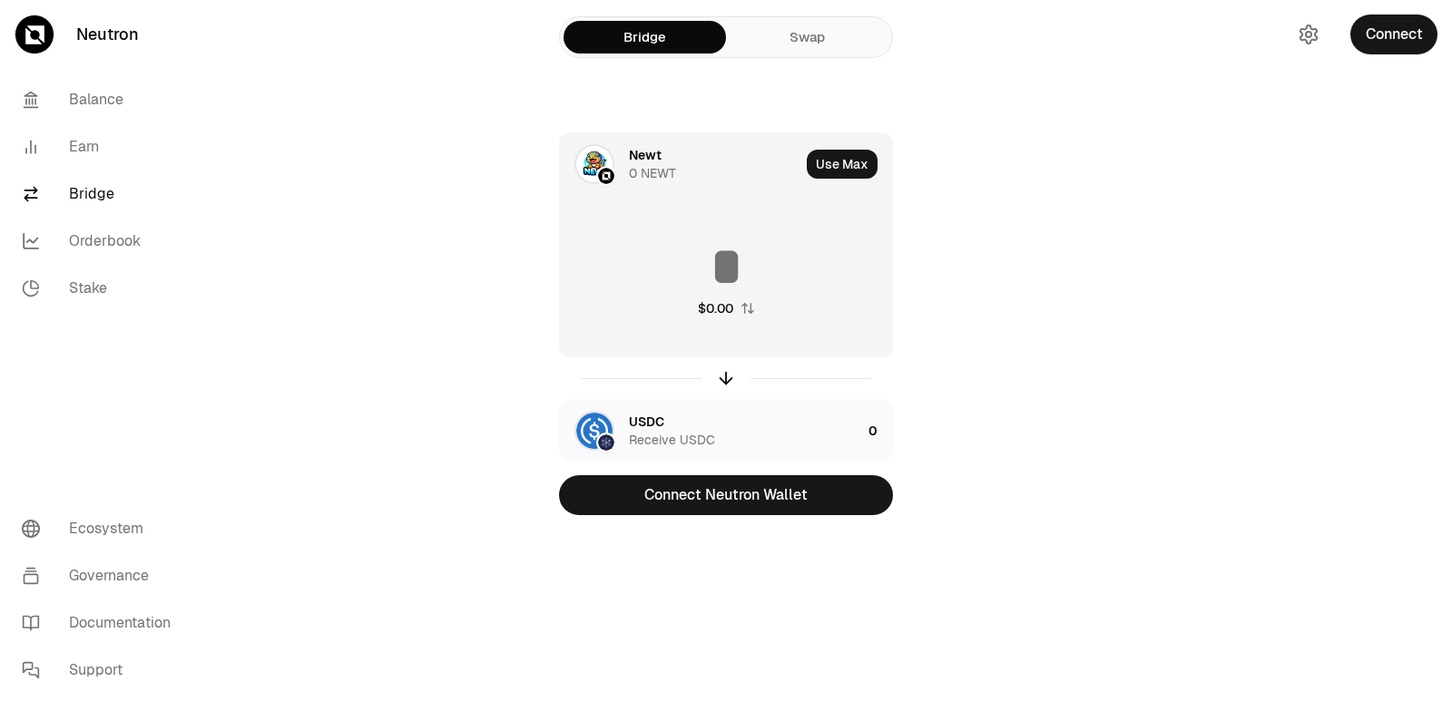
click at [660, 160] on div "Newt" at bounding box center [645, 155] width 33 height 18
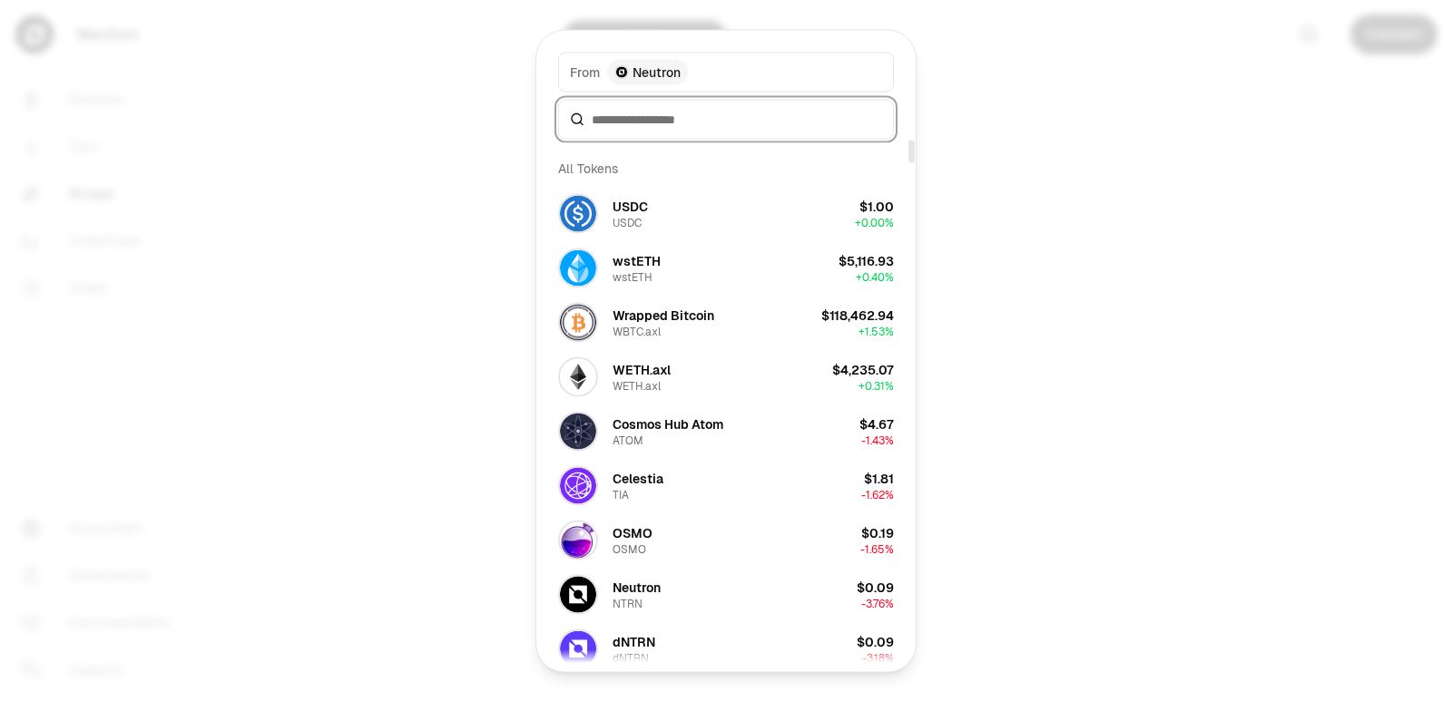
click at [618, 122] on input at bounding box center [737, 119] width 290 height 18
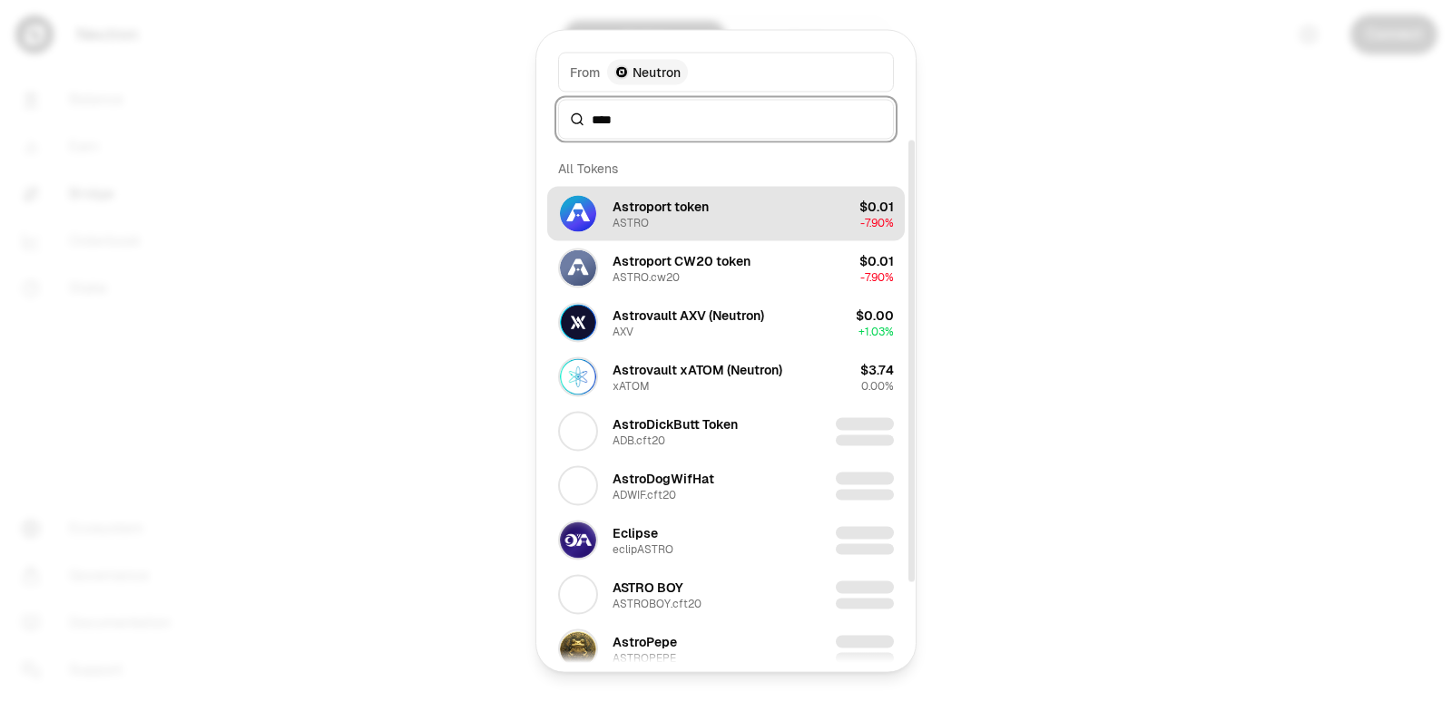
type input "****"
click at [659, 223] on div "Astroport token ASTRO" at bounding box center [660, 213] width 96 height 33
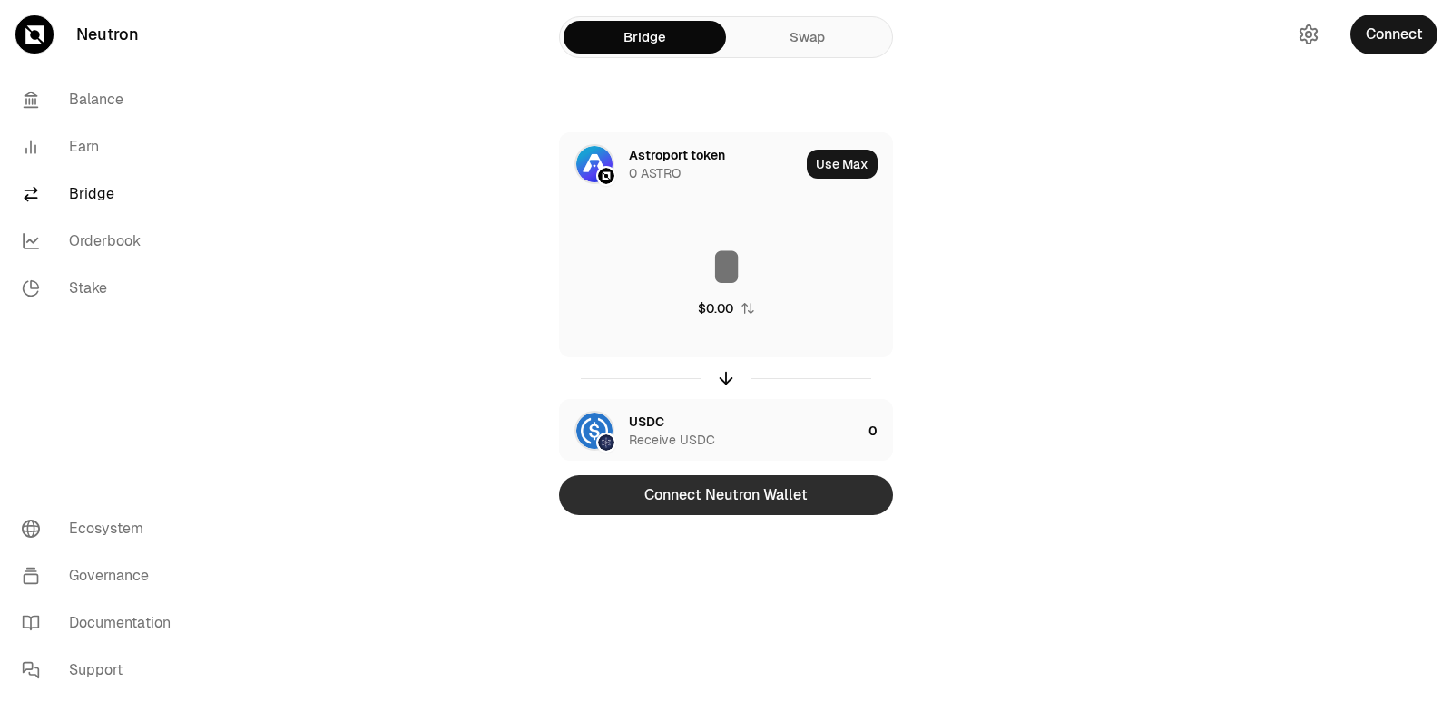
click at [760, 486] on button "Connect Neutron Wallet" at bounding box center [726, 495] width 334 height 40
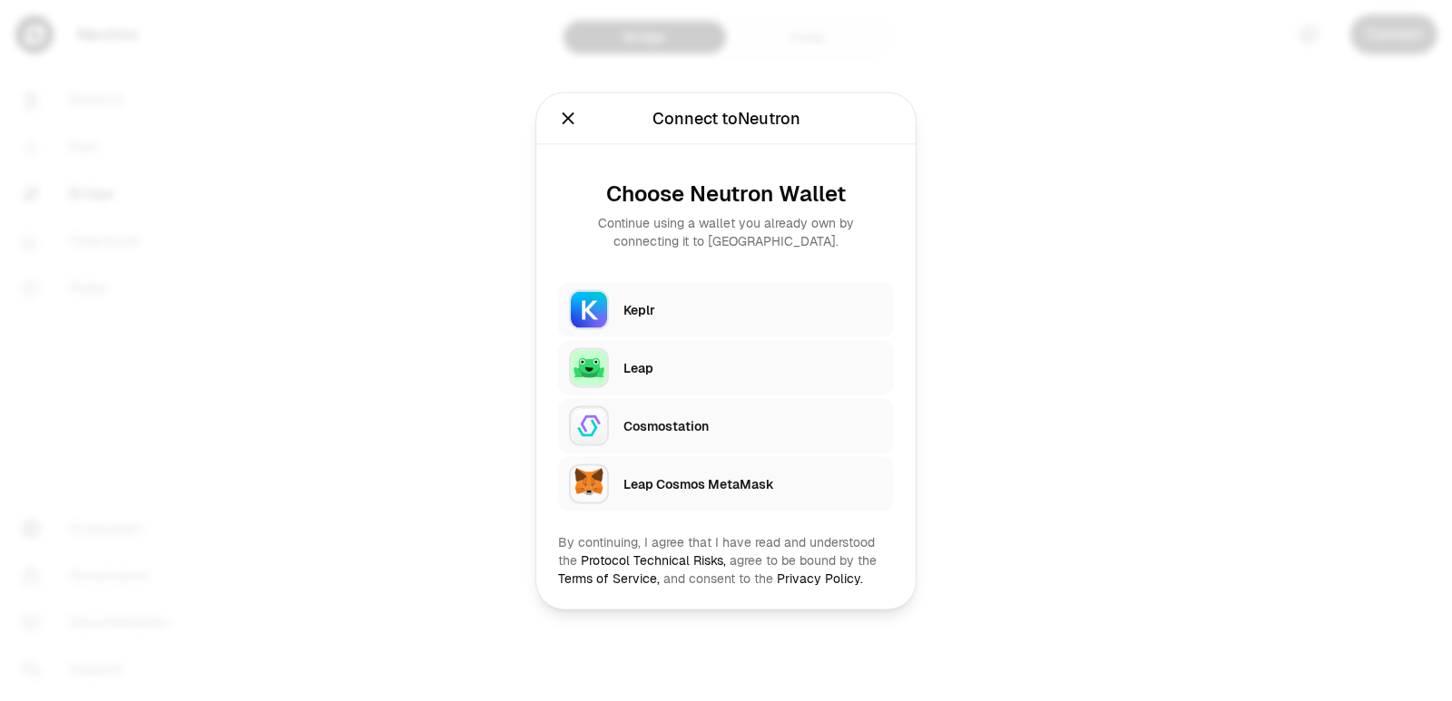
click at [662, 319] on div "Keplr" at bounding box center [752, 309] width 259 height 27
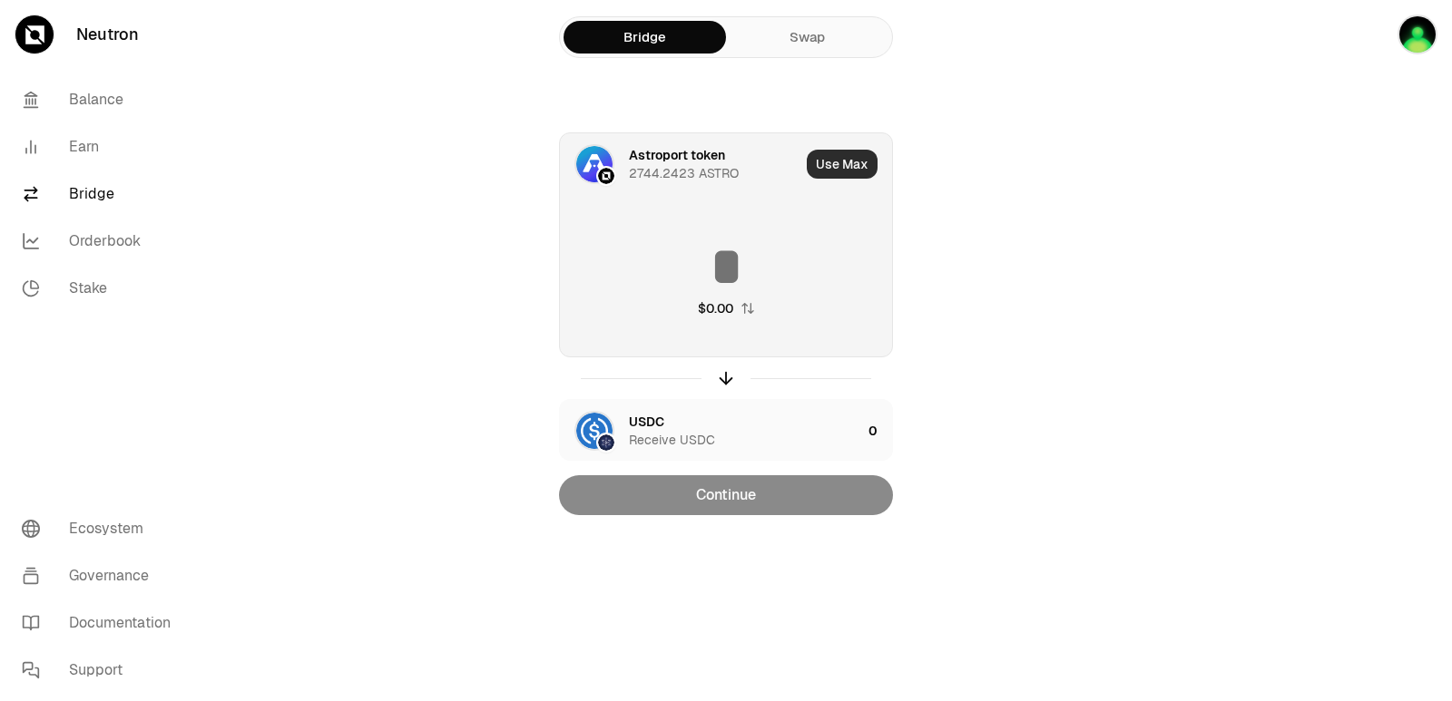
click at [848, 158] on button "Use Max" at bounding box center [842, 164] width 71 height 29
type input "**********"
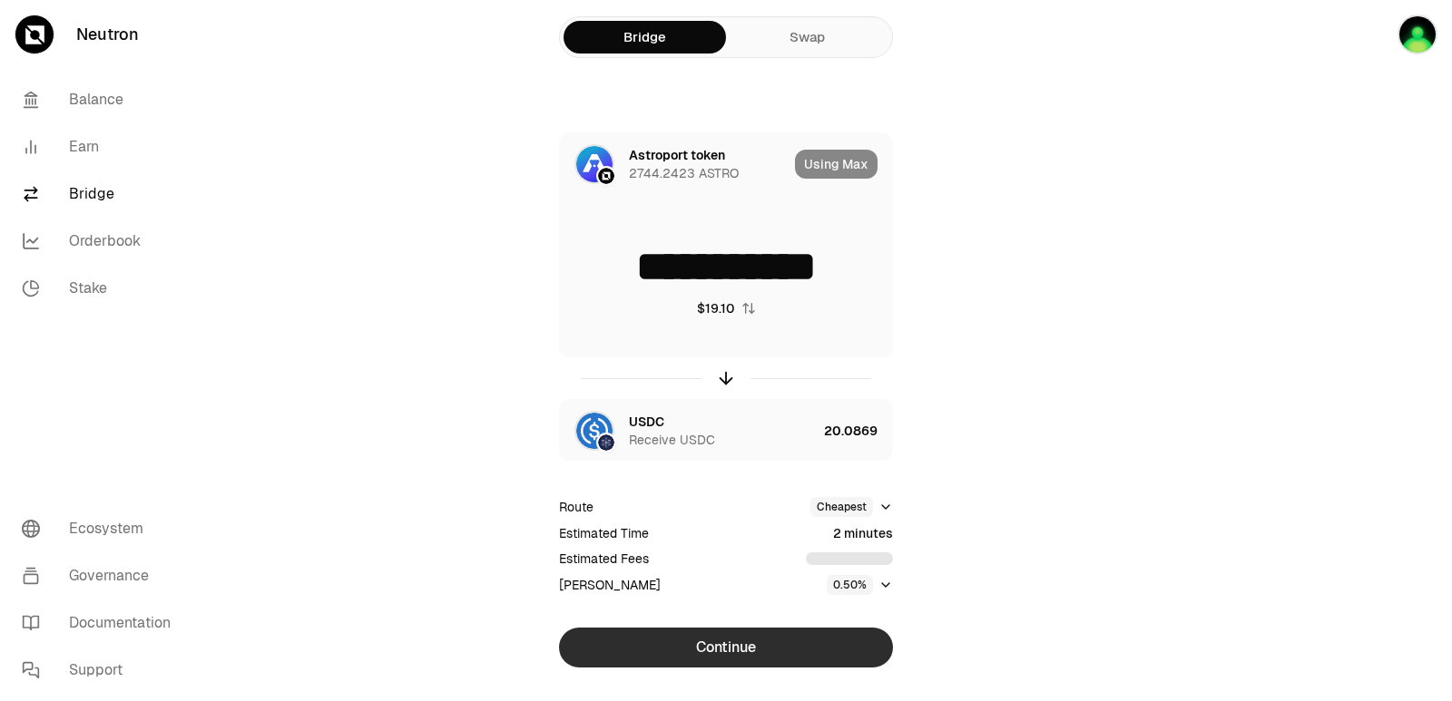
click at [748, 659] on button "Continue" at bounding box center [726, 648] width 334 height 40
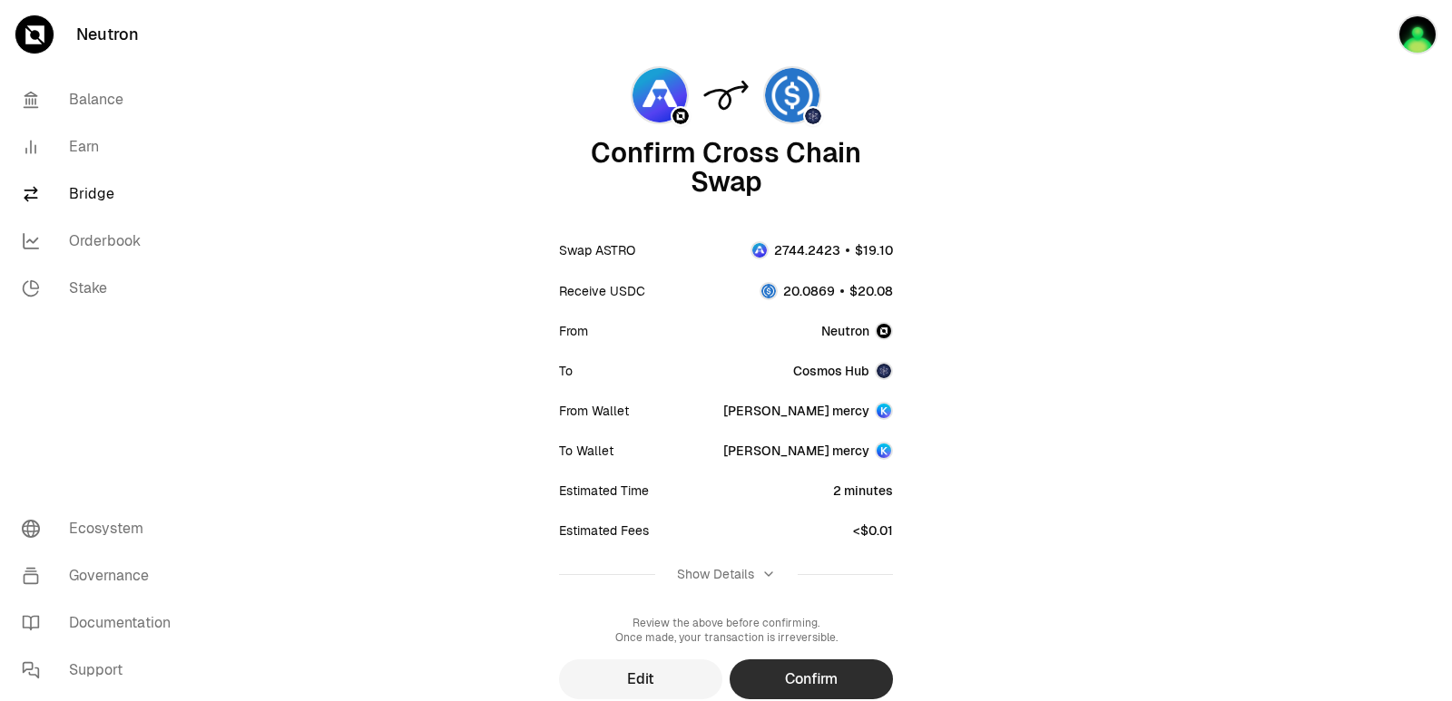
scroll to position [150, 0]
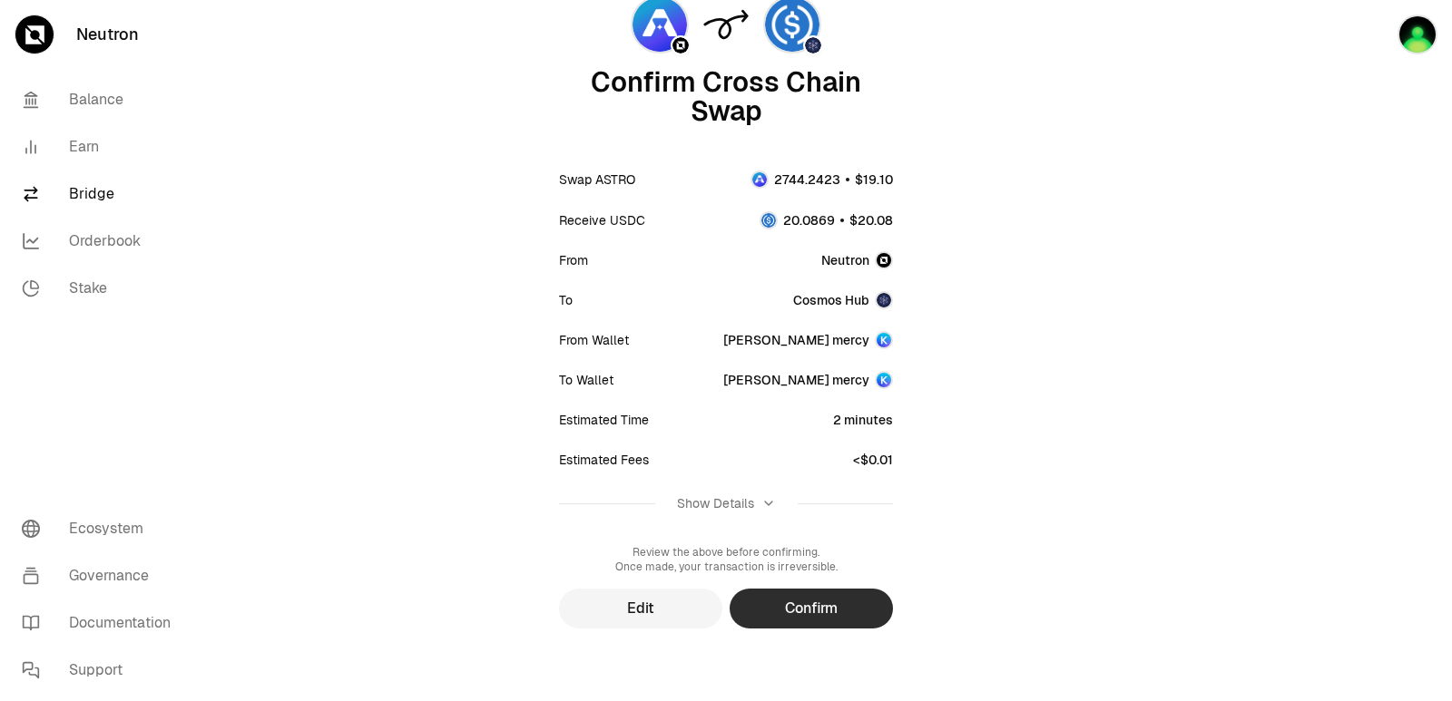
click at [804, 610] on button "Confirm" at bounding box center [810, 609] width 163 height 40
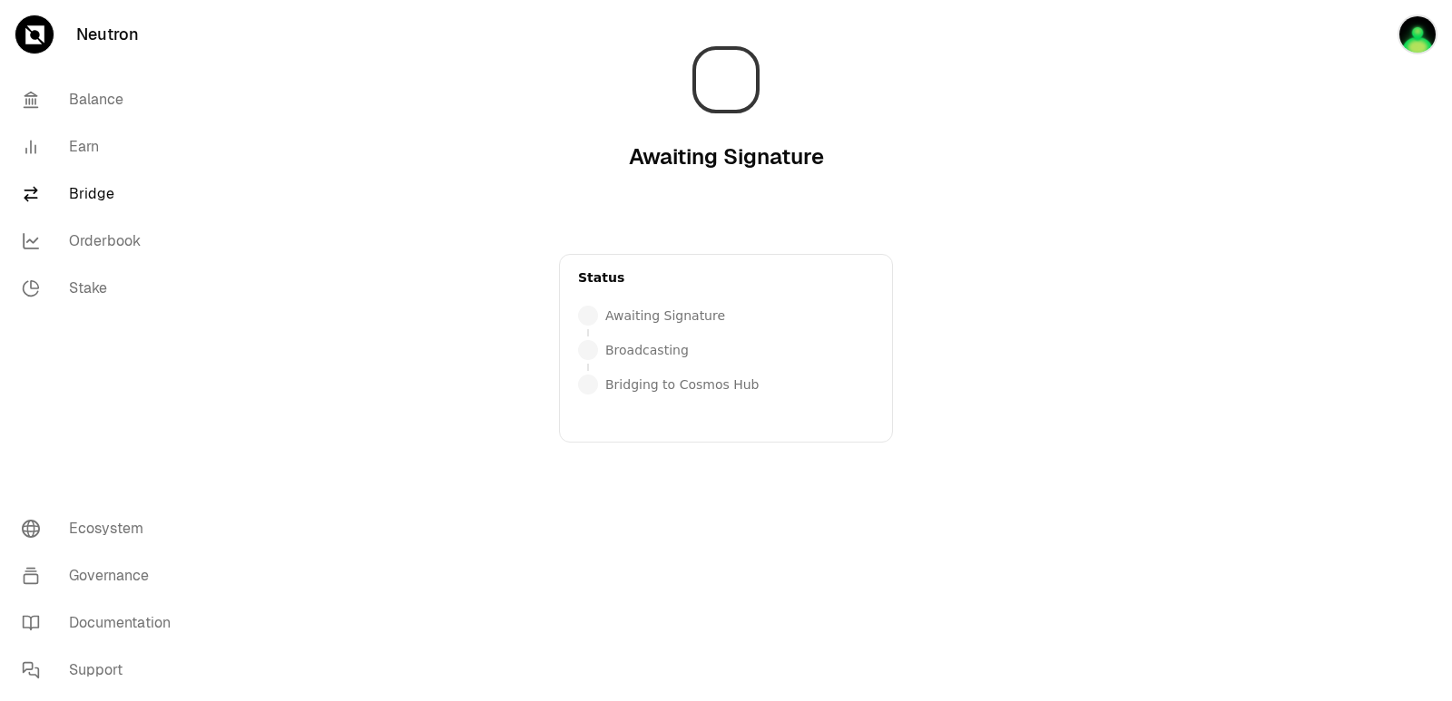
scroll to position [0, 0]
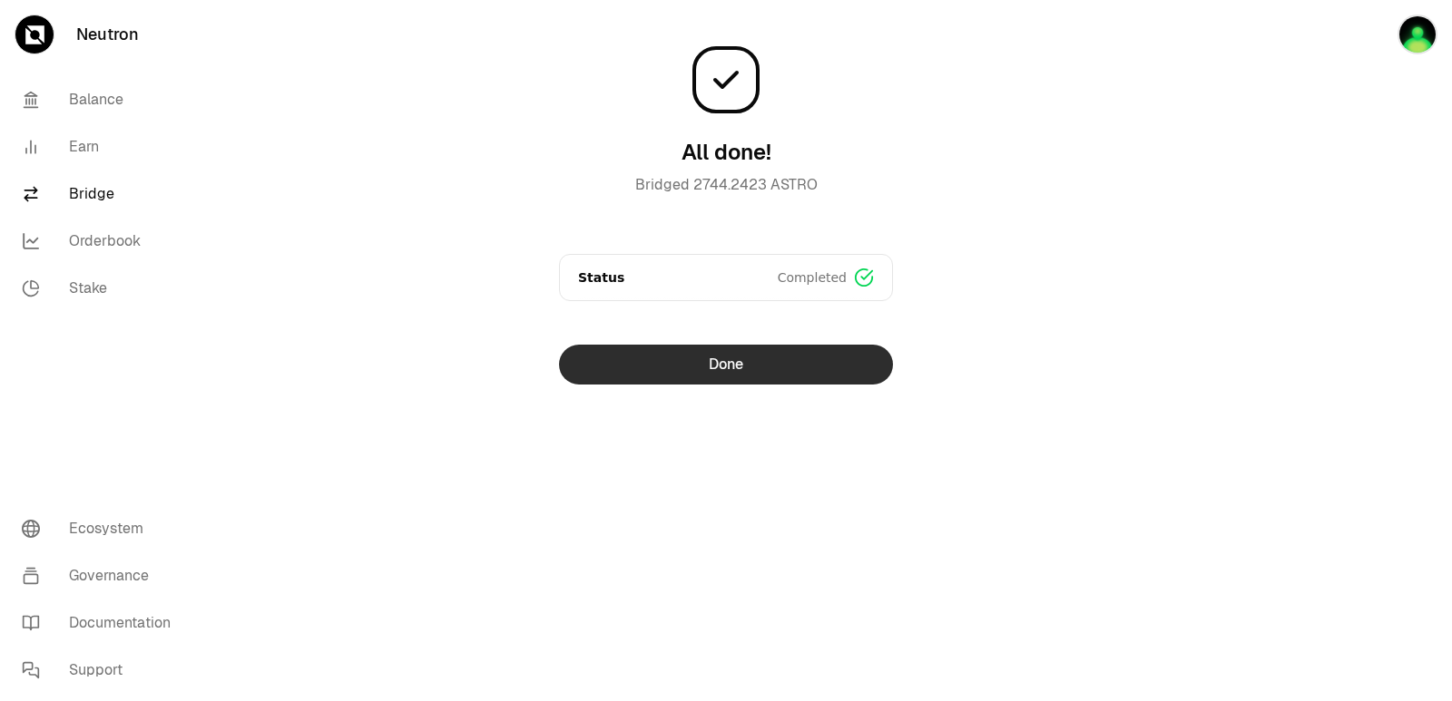
click at [759, 381] on button "Done" at bounding box center [726, 365] width 334 height 40
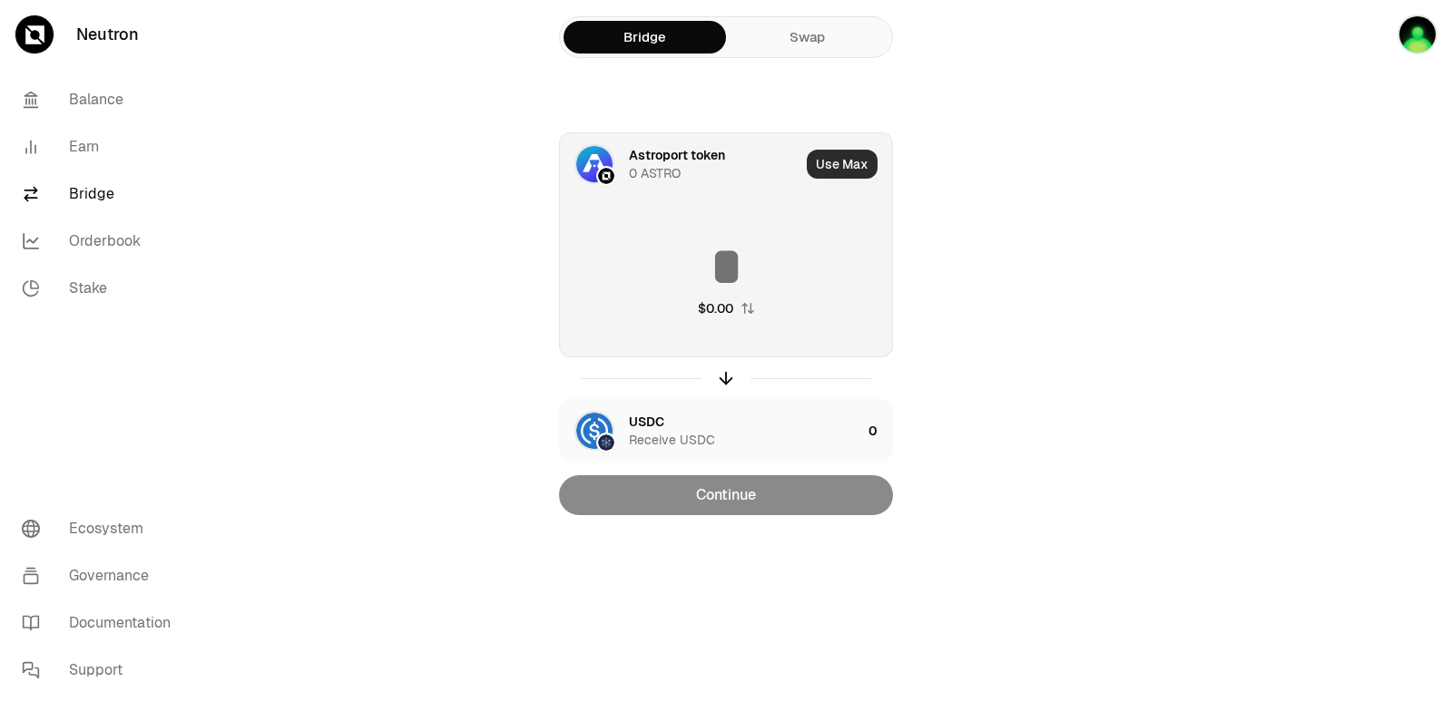
click at [833, 150] on button "Use Max" at bounding box center [842, 164] width 71 height 29
type input "*"
click at [725, 378] on icon "button" at bounding box center [726, 378] width 20 height 20
type input "**********"
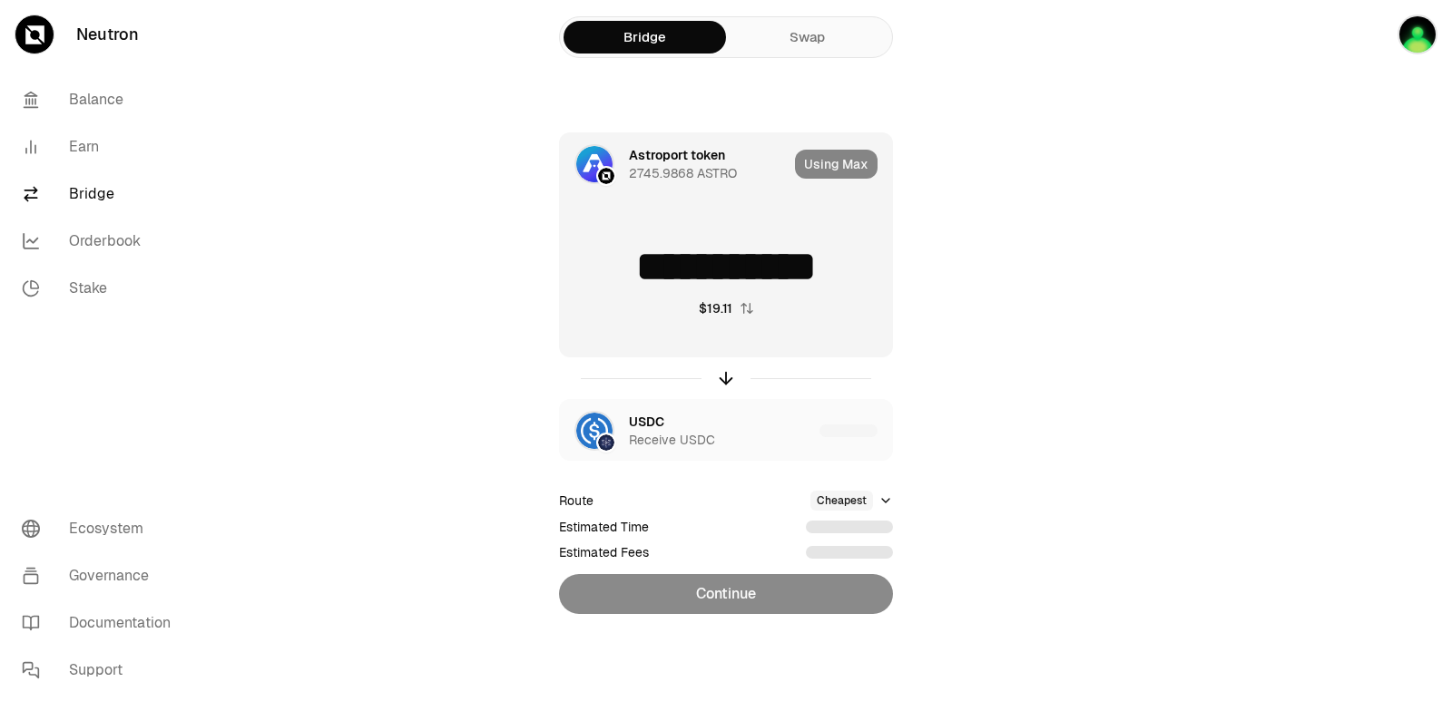
click at [828, 171] on div "Using Max" at bounding box center [843, 164] width 97 height 62
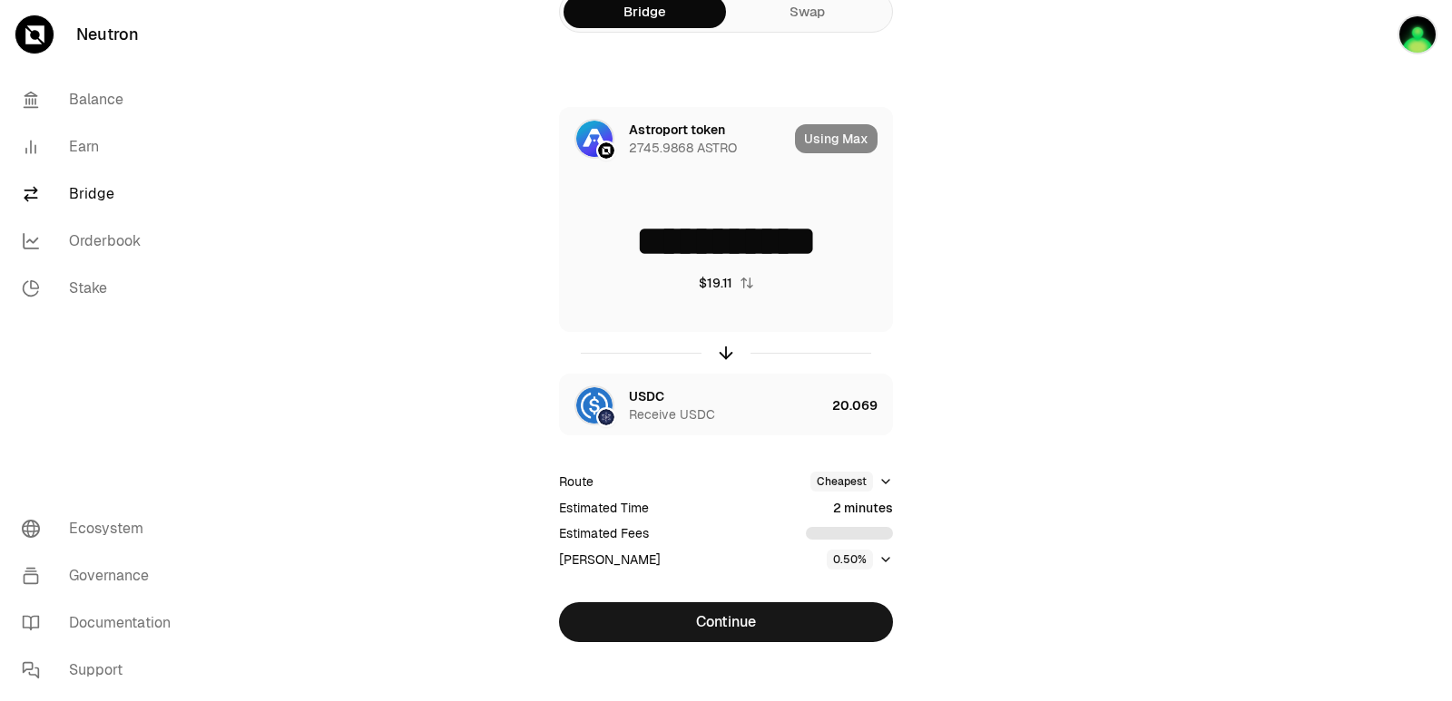
scroll to position [39, 0]
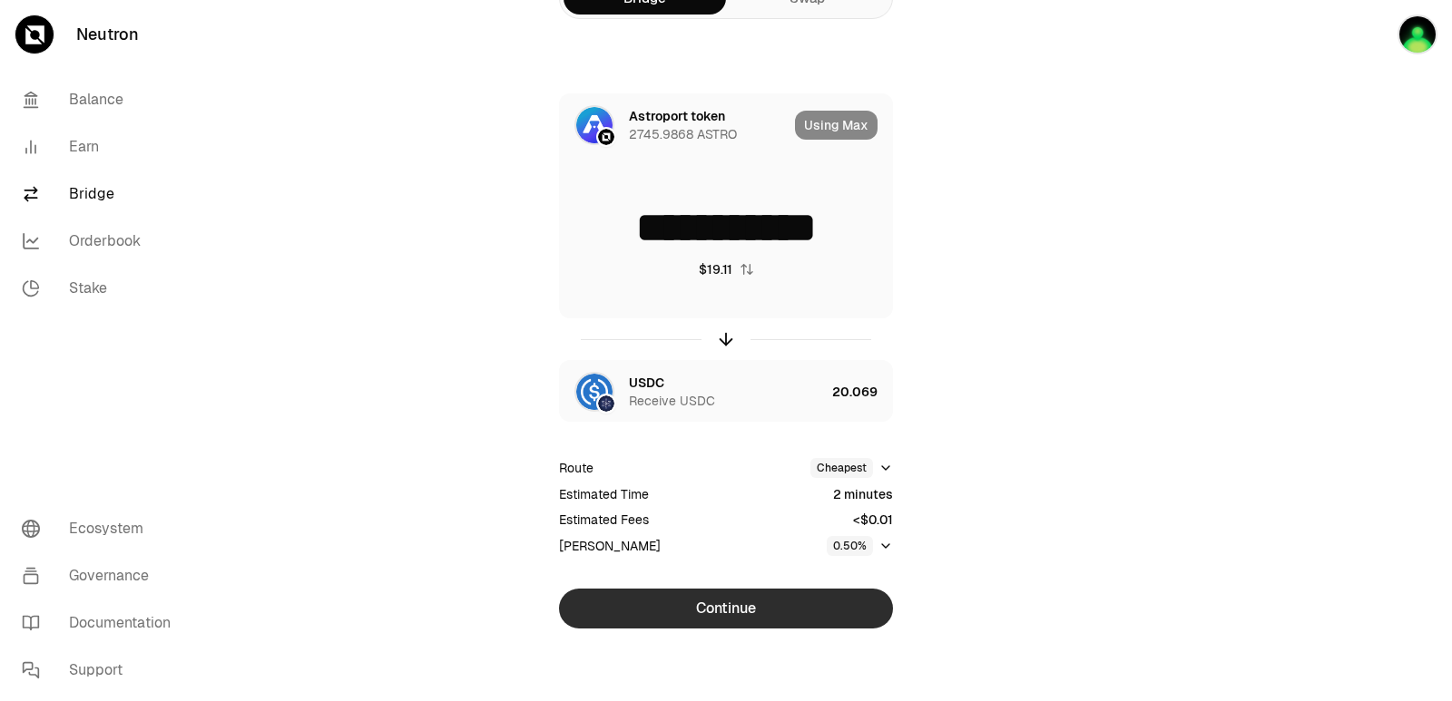
click at [715, 612] on button "Continue" at bounding box center [726, 609] width 334 height 40
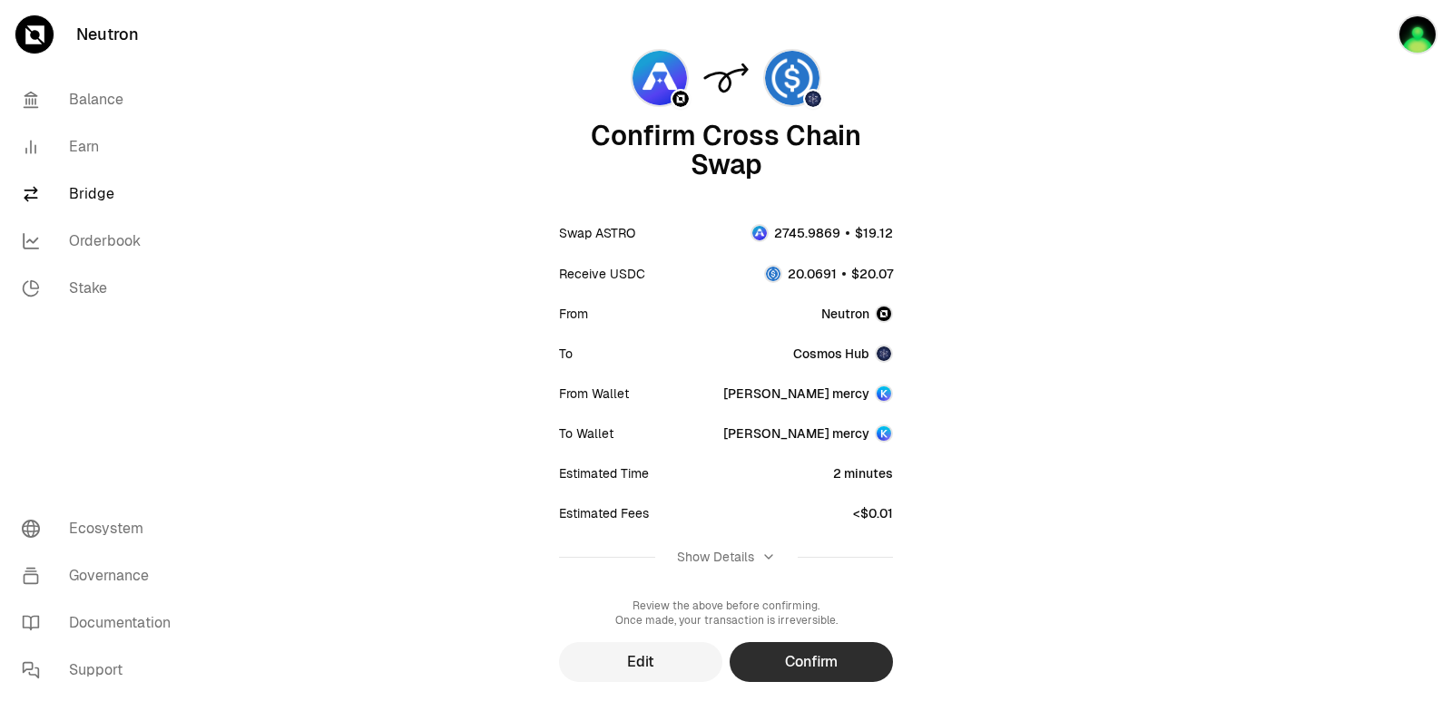
scroll to position [150, 0]
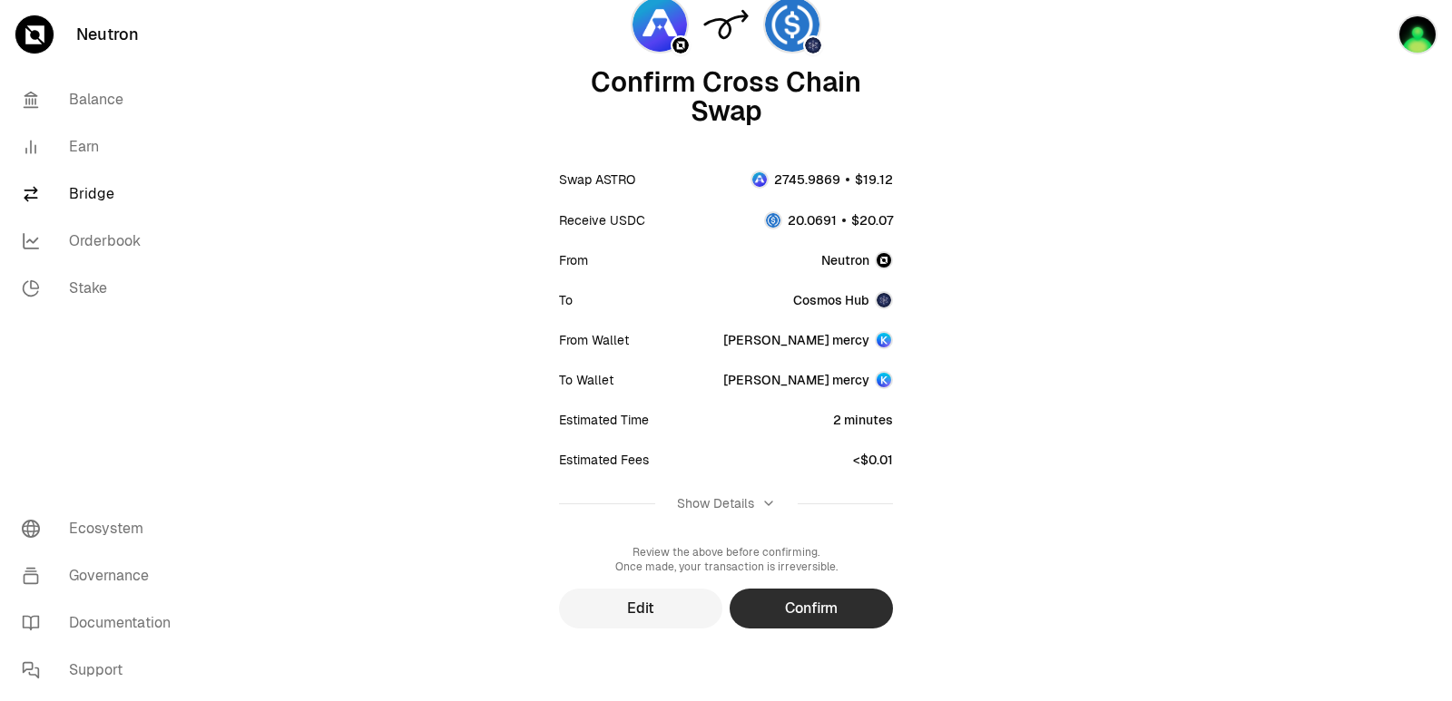
click at [831, 608] on button "Confirm" at bounding box center [810, 609] width 163 height 40
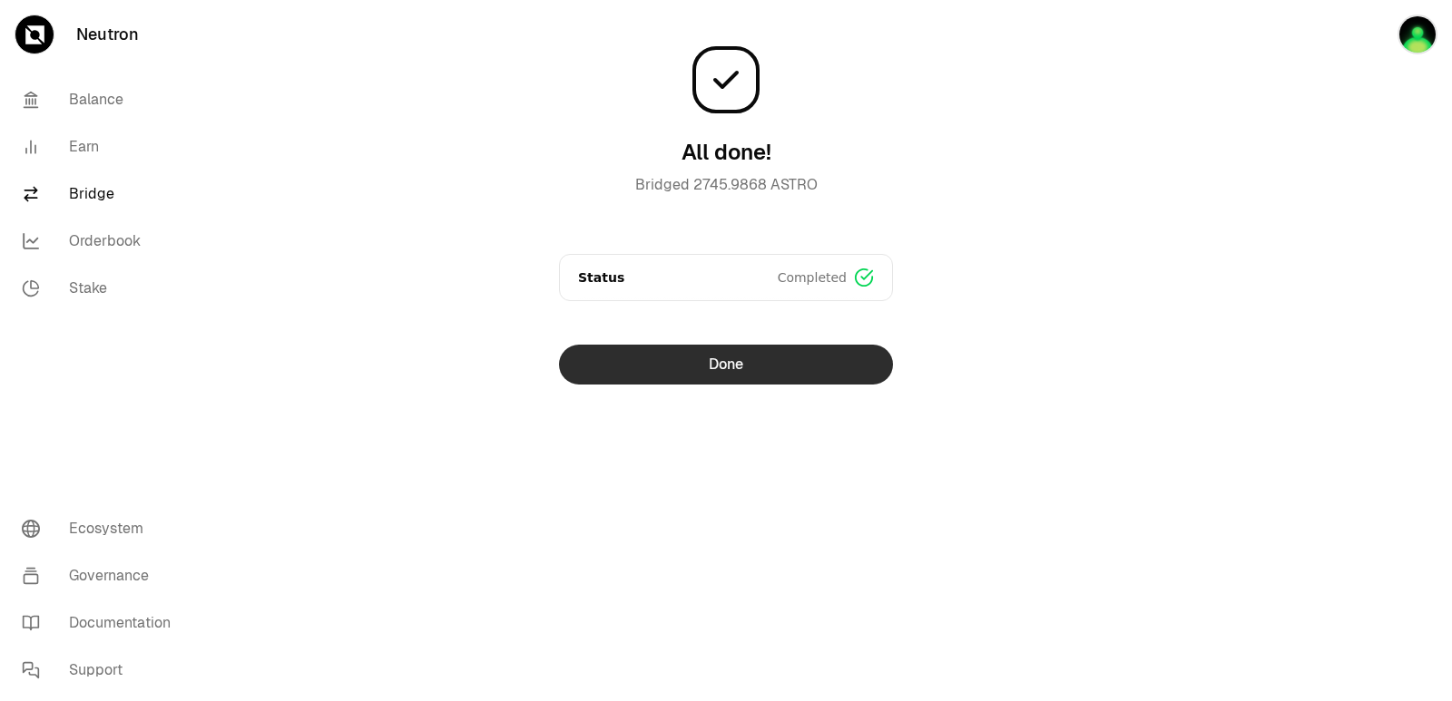
click at [730, 369] on button "Done" at bounding box center [726, 365] width 334 height 40
